Goal: Task Accomplishment & Management: Manage account settings

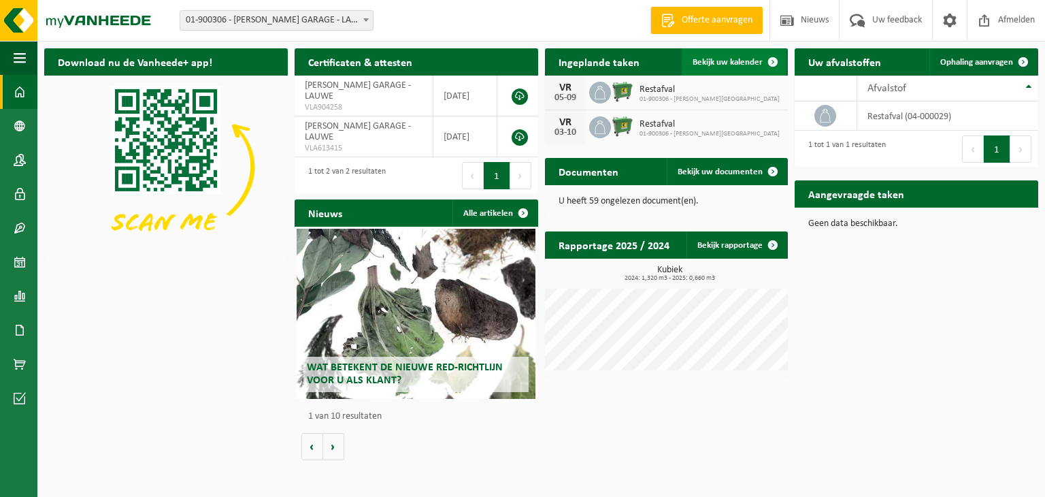
click at [729, 59] on span "Bekijk uw kalender" at bounding box center [728, 62] width 70 height 9
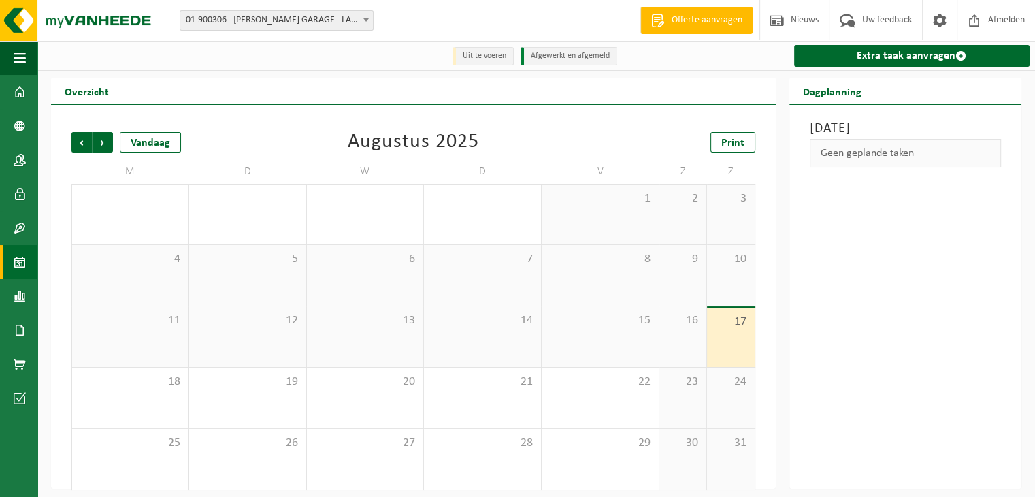
scroll to position [8, 0]
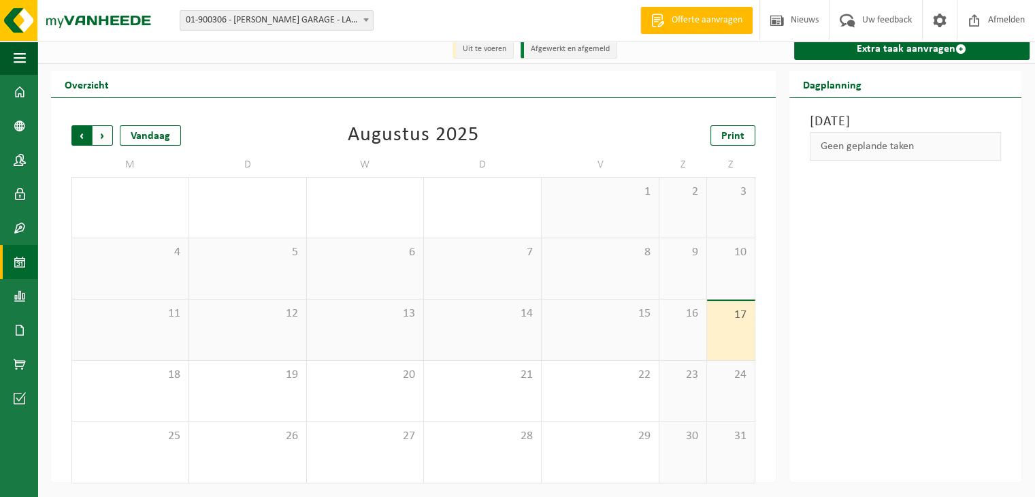
click at [103, 136] on span "Volgende" at bounding box center [103, 135] width 20 height 20
click at [642, 218] on icon at bounding box center [643, 222] width 12 height 12
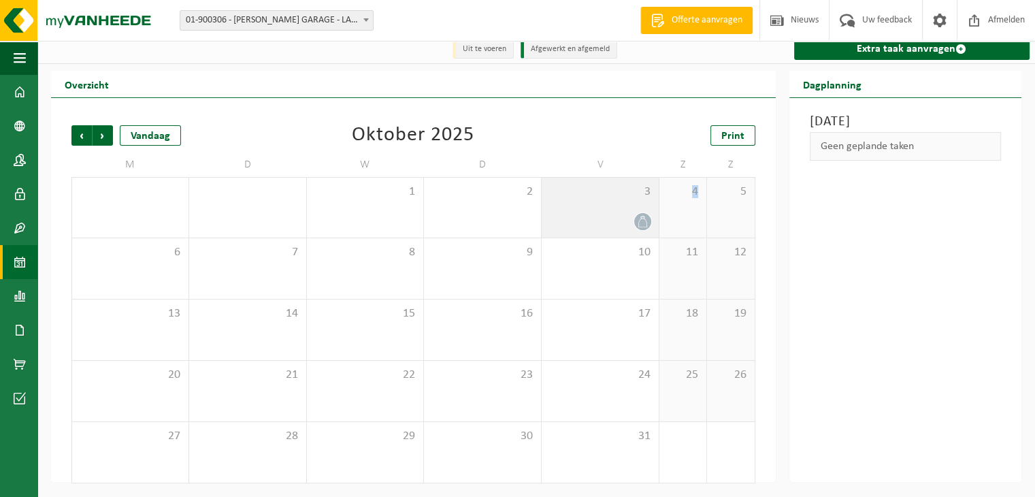
click at [642, 218] on icon at bounding box center [643, 222] width 12 height 12
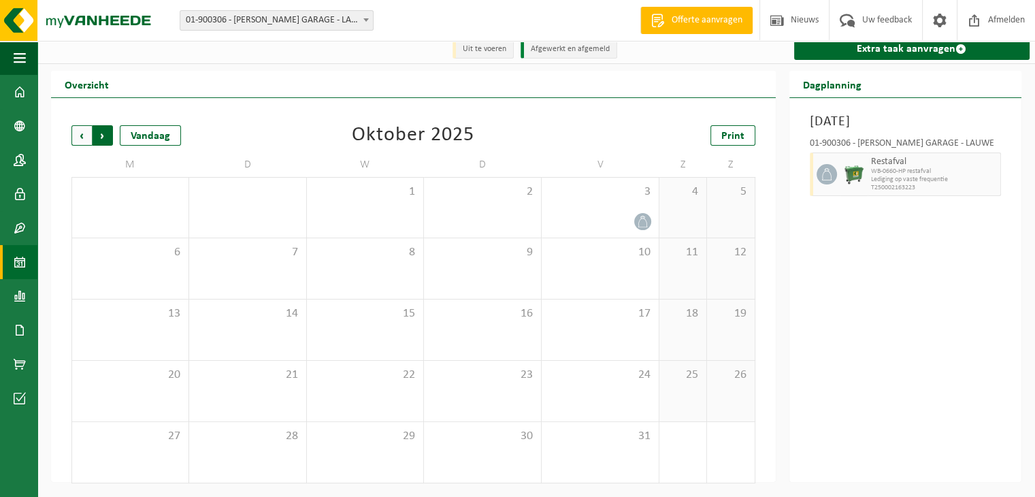
click at [81, 134] on span "Vorige" at bounding box center [81, 135] width 20 height 20
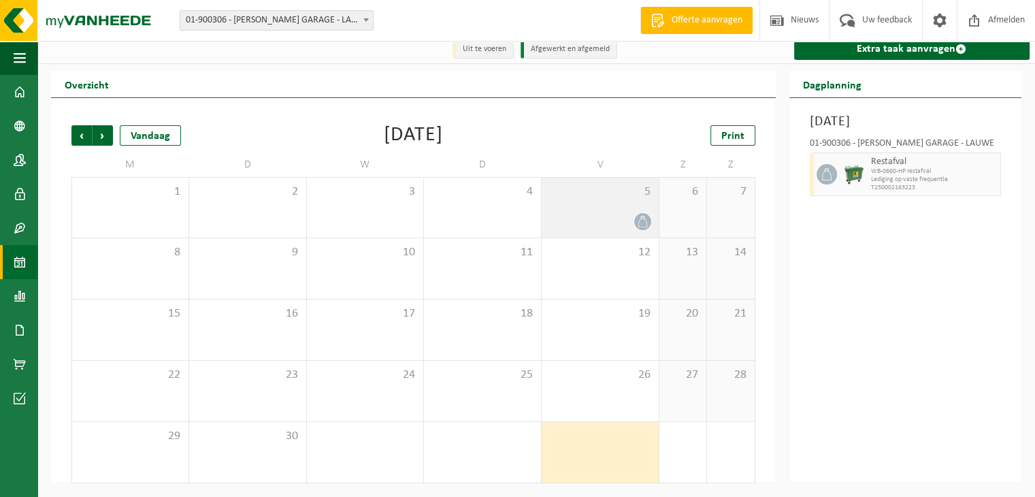
click at [638, 222] on icon at bounding box center [643, 222] width 12 height 12
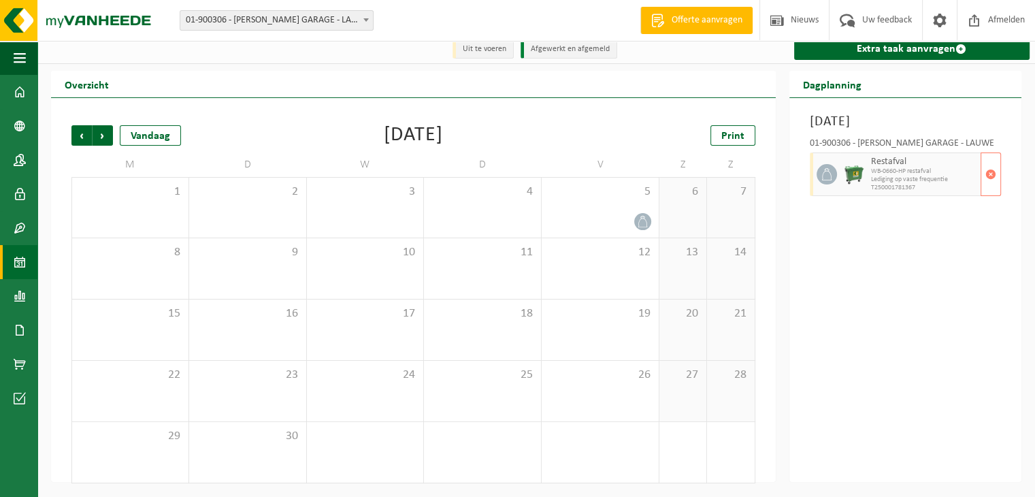
click at [915, 180] on span "Lediging op vaste frequentie" at bounding box center [924, 180] width 107 height 8
click at [989, 171] on span "button" at bounding box center [990, 174] width 11 height 27
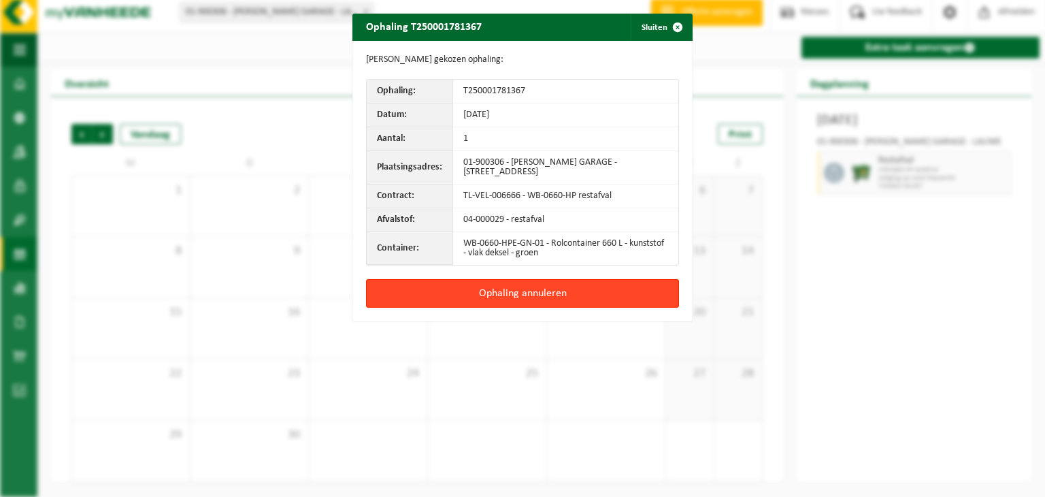
click at [528, 291] on button "Ophaling annuleren" at bounding box center [522, 293] width 313 height 29
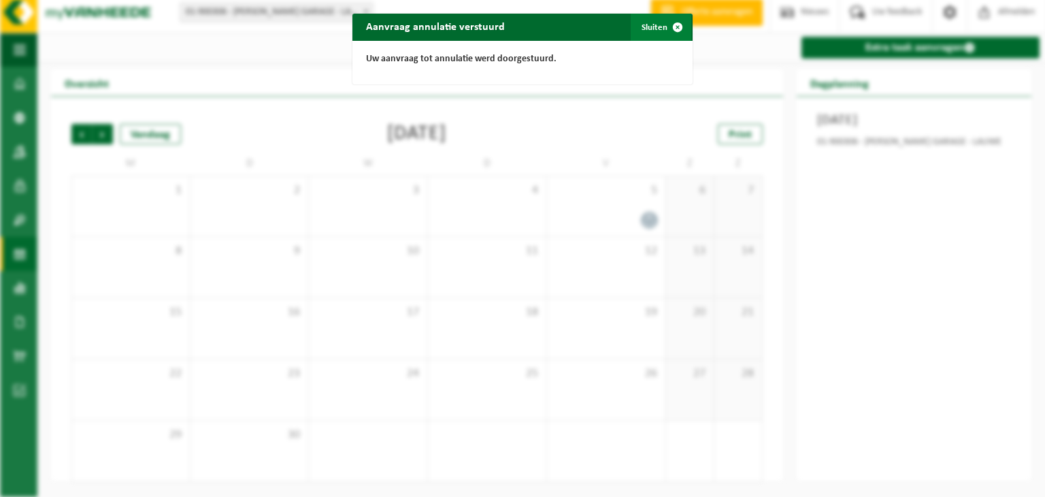
click at [672, 26] on span "button" at bounding box center [677, 27] width 27 height 27
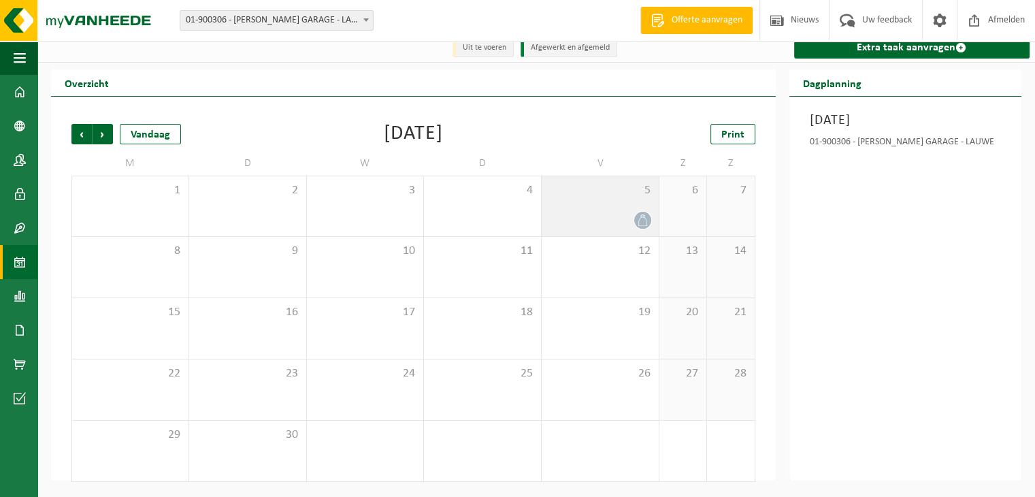
click at [628, 218] on div at bounding box center [599, 220] width 103 height 18
click at [598, 216] on div at bounding box center [599, 220] width 103 height 18
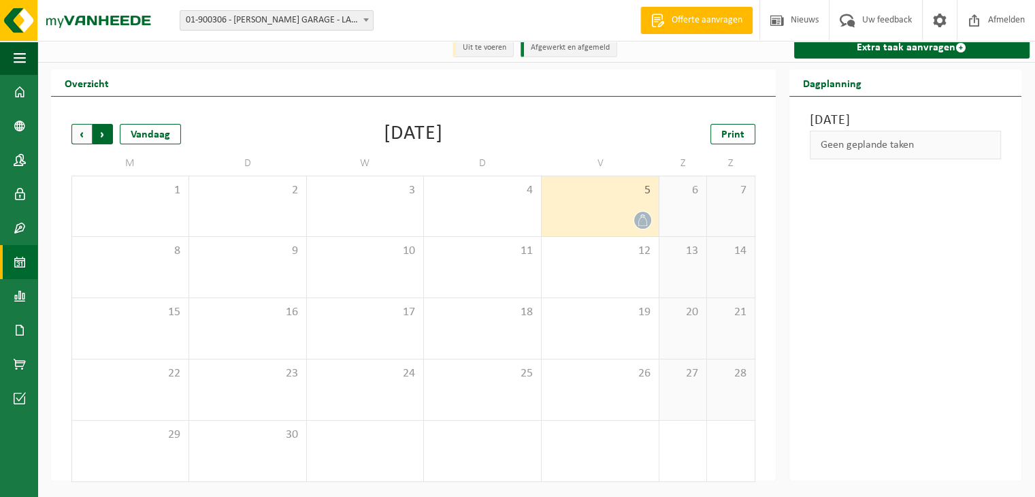
click at [78, 135] on span "Vorige" at bounding box center [81, 134] width 20 height 20
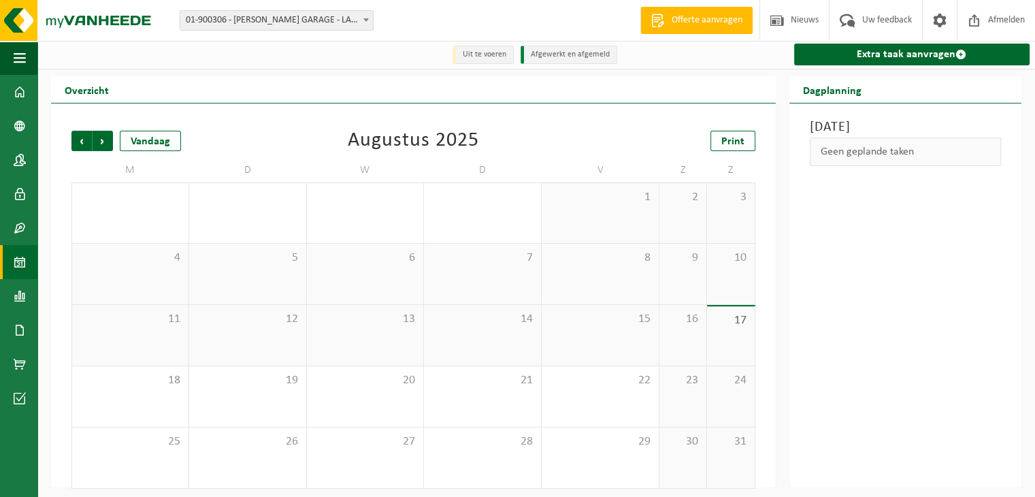
scroll to position [0, 0]
